Goal: Find specific page/section: Find specific page/section

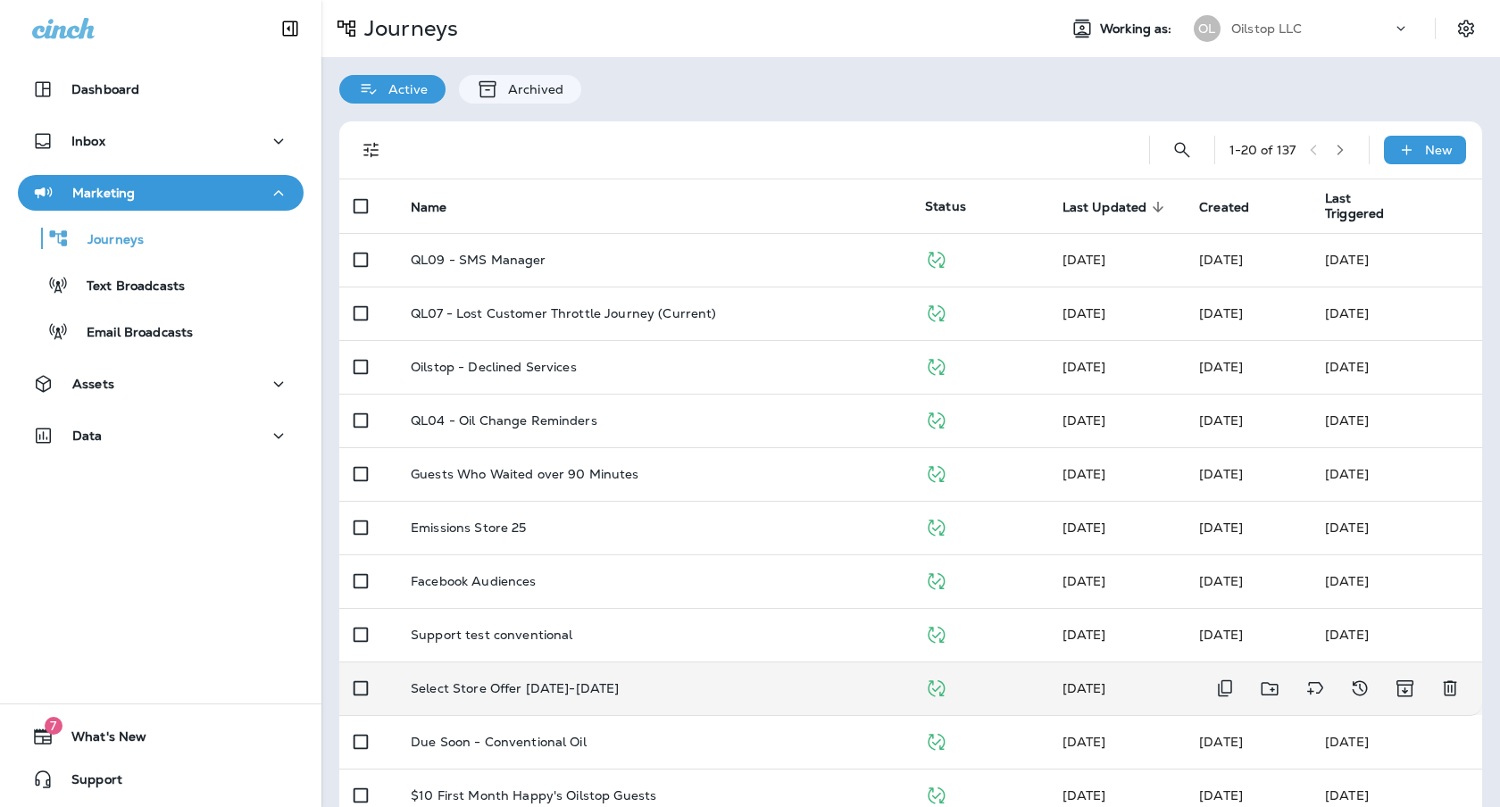
click at [570, 694] on p "Select Store Offer [DATE]-[DATE]" at bounding box center [515, 688] width 208 height 14
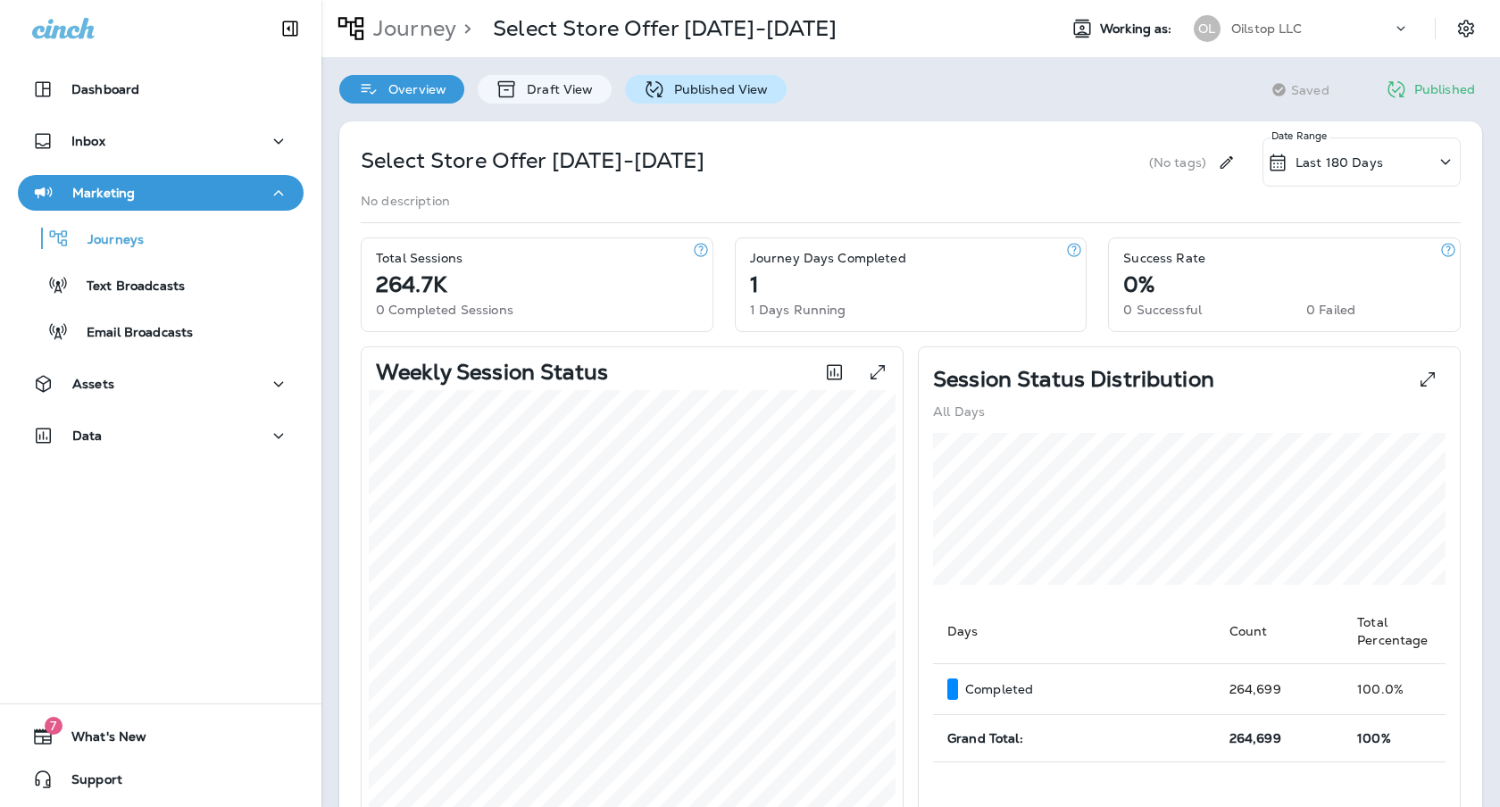
click at [670, 92] on p "Published View" at bounding box center [717, 89] width 104 height 14
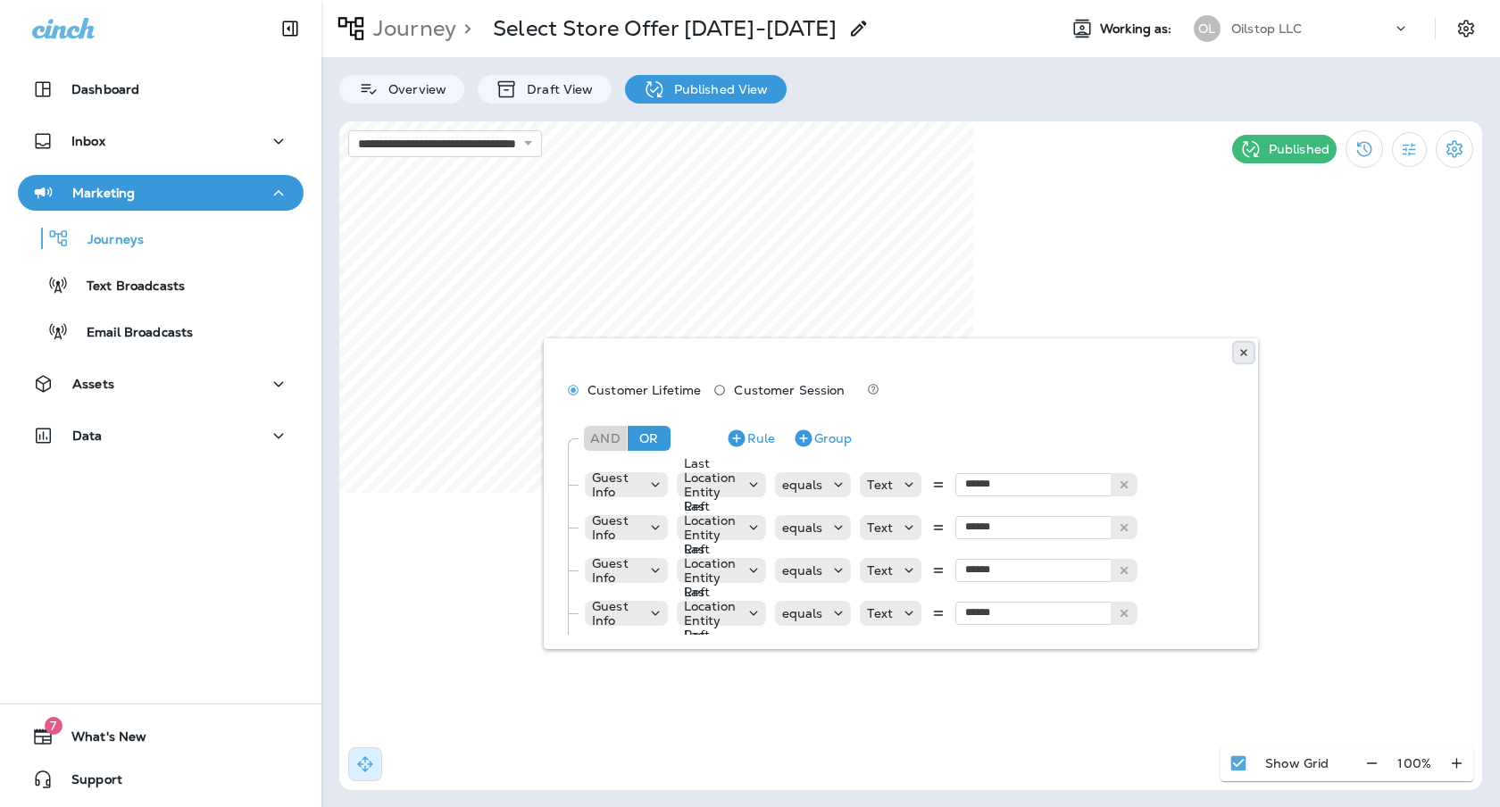
click at [1247, 347] on icon at bounding box center [1244, 352] width 11 height 11
